Goal: Find specific page/section: Find specific page/section

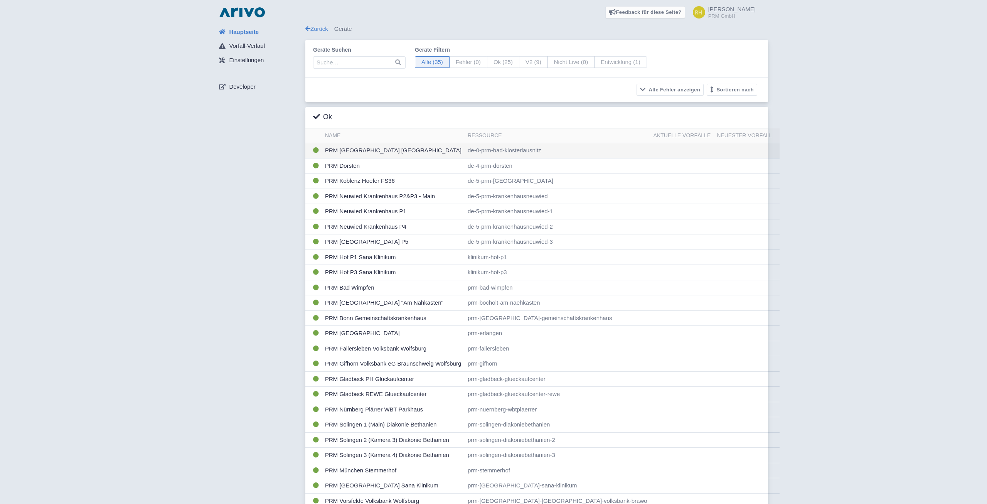
click at [337, 148] on td "PRM [GEOGRAPHIC_DATA] [GEOGRAPHIC_DATA]" at bounding box center [393, 150] width 143 height 15
click at [336, 61] on input "search" at bounding box center [359, 62] width 93 height 12
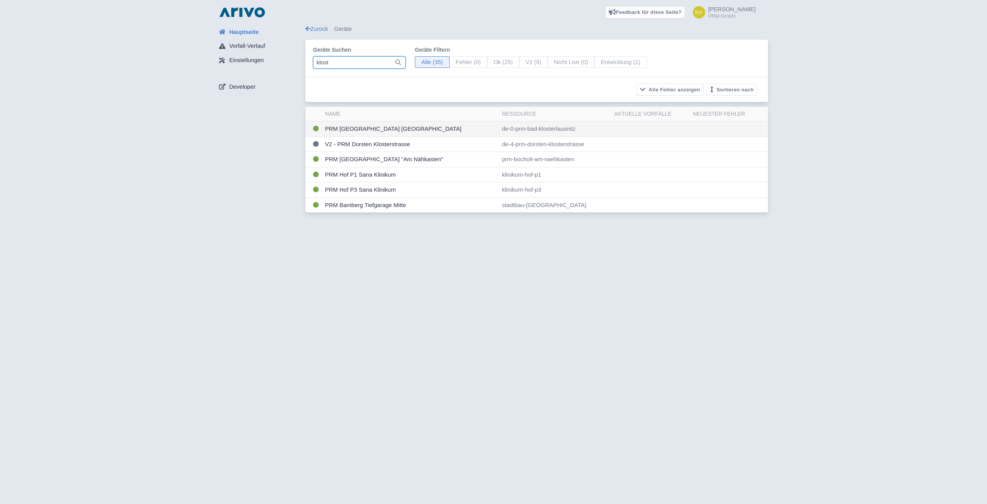
type input "klost"
click at [387, 125] on td "PRM [GEOGRAPHIC_DATA] [GEOGRAPHIC_DATA]" at bounding box center [410, 128] width 177 height 15
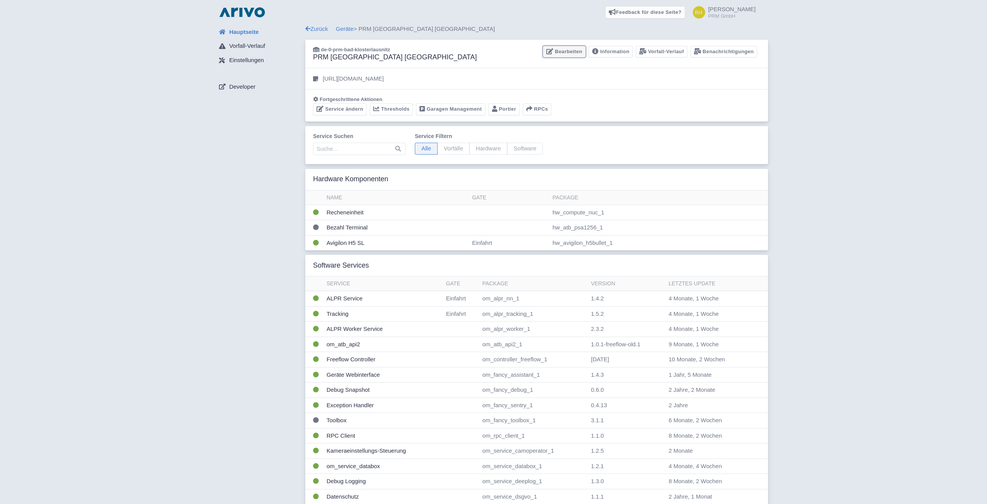
click at [569, 51] on link "Bearbeiten" at bounding box center [564, 52] width 43 height 12
click at [318, 30] on link "Zurück" at bounding box center [316, 28] width 23 height 7
click at [232, 9] on img at bounding box center [241, 12] width 49 height 12
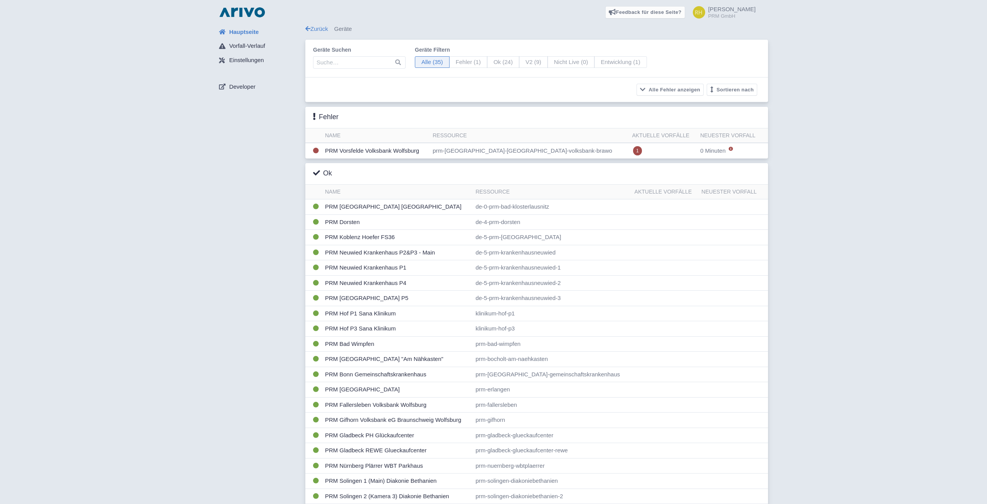
click at [198, 151] on div "Hauptseite Vorfall-Verlauf Einstellungen Developer Zurück Geräte Geräte suchen …" at bounding box center [493, 386] width 975 height 722
